Goal: Task Accomplishment & Management: Complete application form

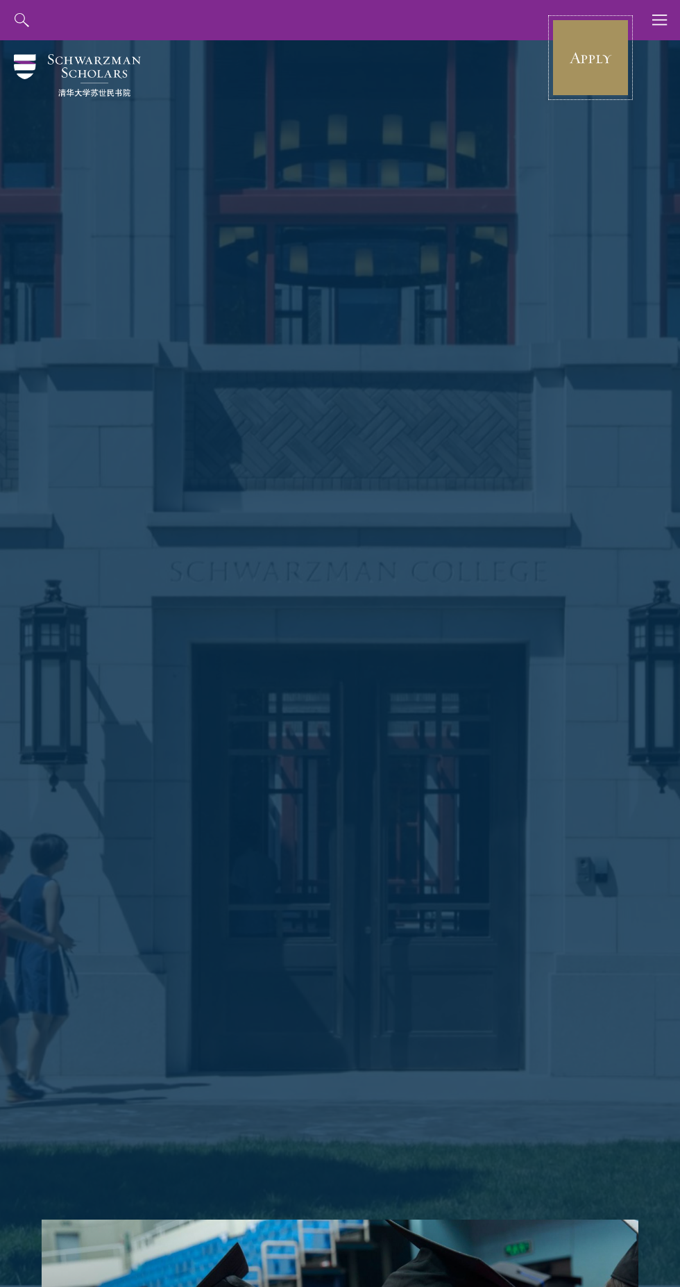
click at [604, 51] on link "Apply" at bounding box center [591, 58] width 78 height 78
